Goal: Task Accomplishment & Management: Use online tool/utility

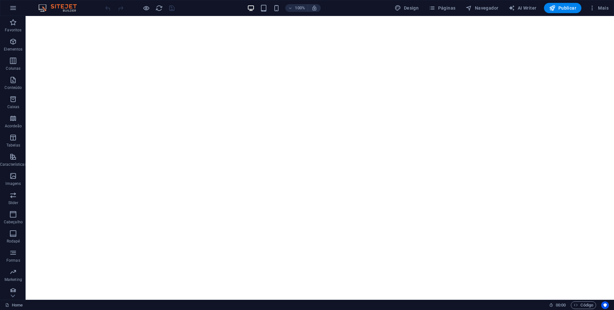
drag, startPoint x: 338, startPoint y: 23, endPoint x: 310, endPoint y: 142, distance: 122.3
click at [310, 16] on html "Loading..." at bounding box center [320, 16] width 588 height 0
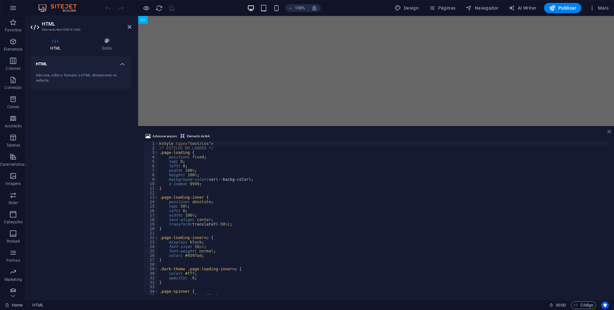
click at [608, 133] on icon at bounding box center [609, 131] width 4 height 5
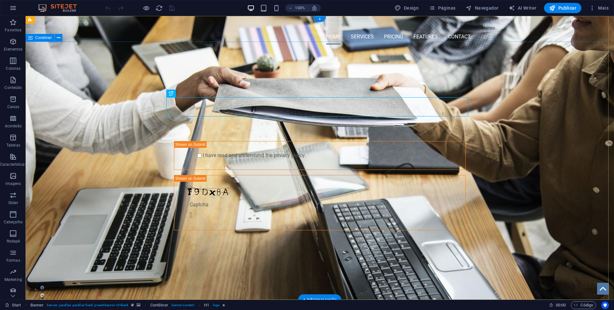
click at [105, 97] on div "PROFESSIONAL LEAD TOOL GET STARTED WITH YOUR 10-DAY FREE TRIAL. REGISTER NOW! S…" at bounding box center [320, 155] width 588 height 211
click at [51, 20] on span "Barra do Menu" at bounding box center [58, 20] width 25 height 4
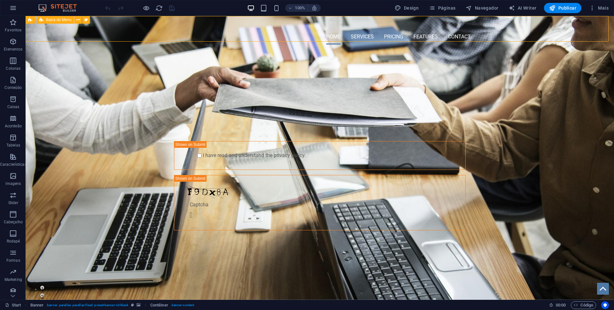
click at [51, 20] on span "Barra do Menu" at bounding box center [58, 20] width 25 height 4
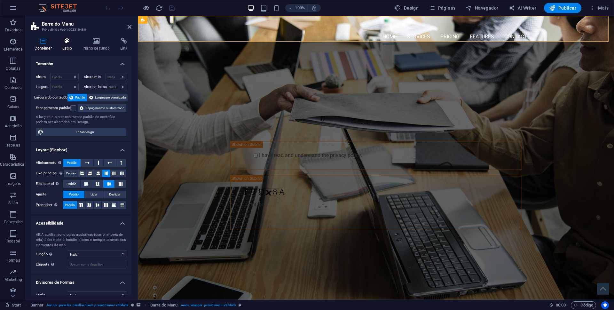
click at [66, 49] on h4 "Estilo" at bounding box center [68, 44] width 20 height 13
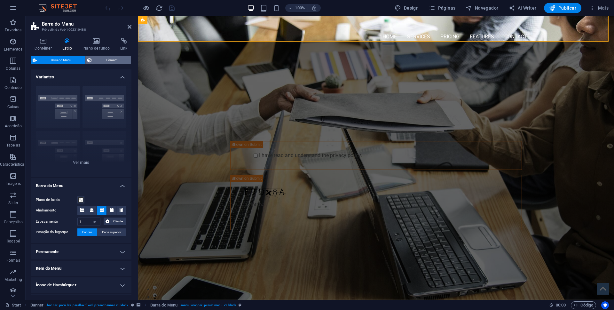
click at [97, 60] on span "Element" at bounding box center [111, 60] width 35 height 8
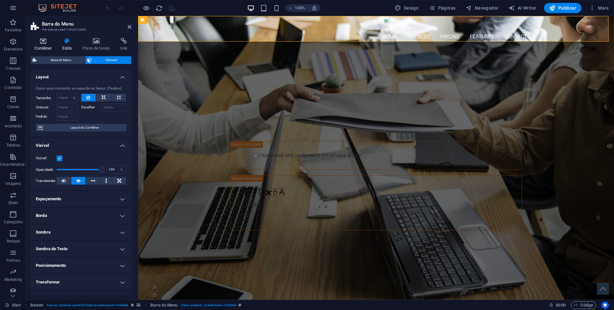
click at [40, 45] on h4 "Contêiner" at bounding box center [44, 44] width 27 height 13
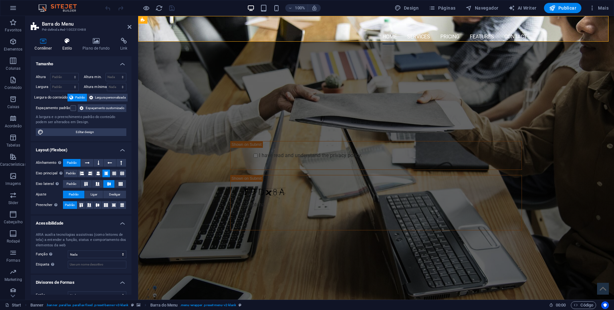
click at [67, 46] on h4 "Estilo" at bounding box center [68, 44] width 20 height 13
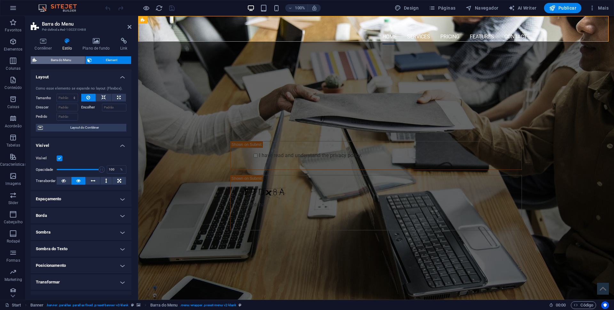
click at [57, 59] on span "Barra do Menu" at bounding box center [61, 60] width 44 height 8
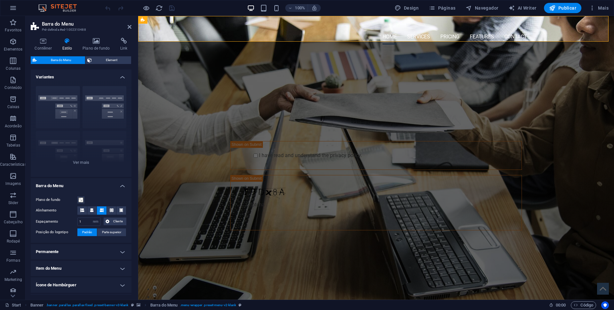
scroll to position [57, 0]
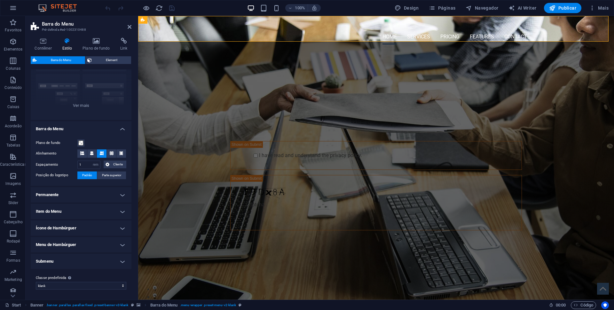
click at [122, 194] on h4 "Permanente" at bounding box center [81, 194] width 101 height 15
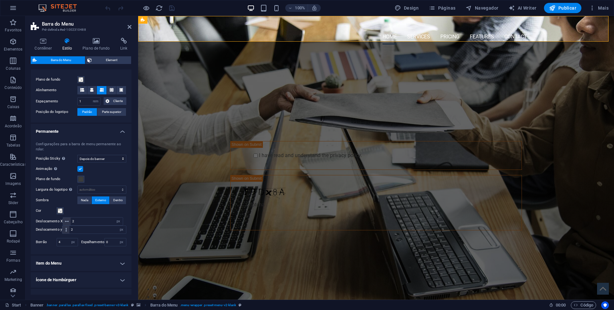
scroll to position [121, 0]
